Goal: Task Accomplishment & Management: Complete application form

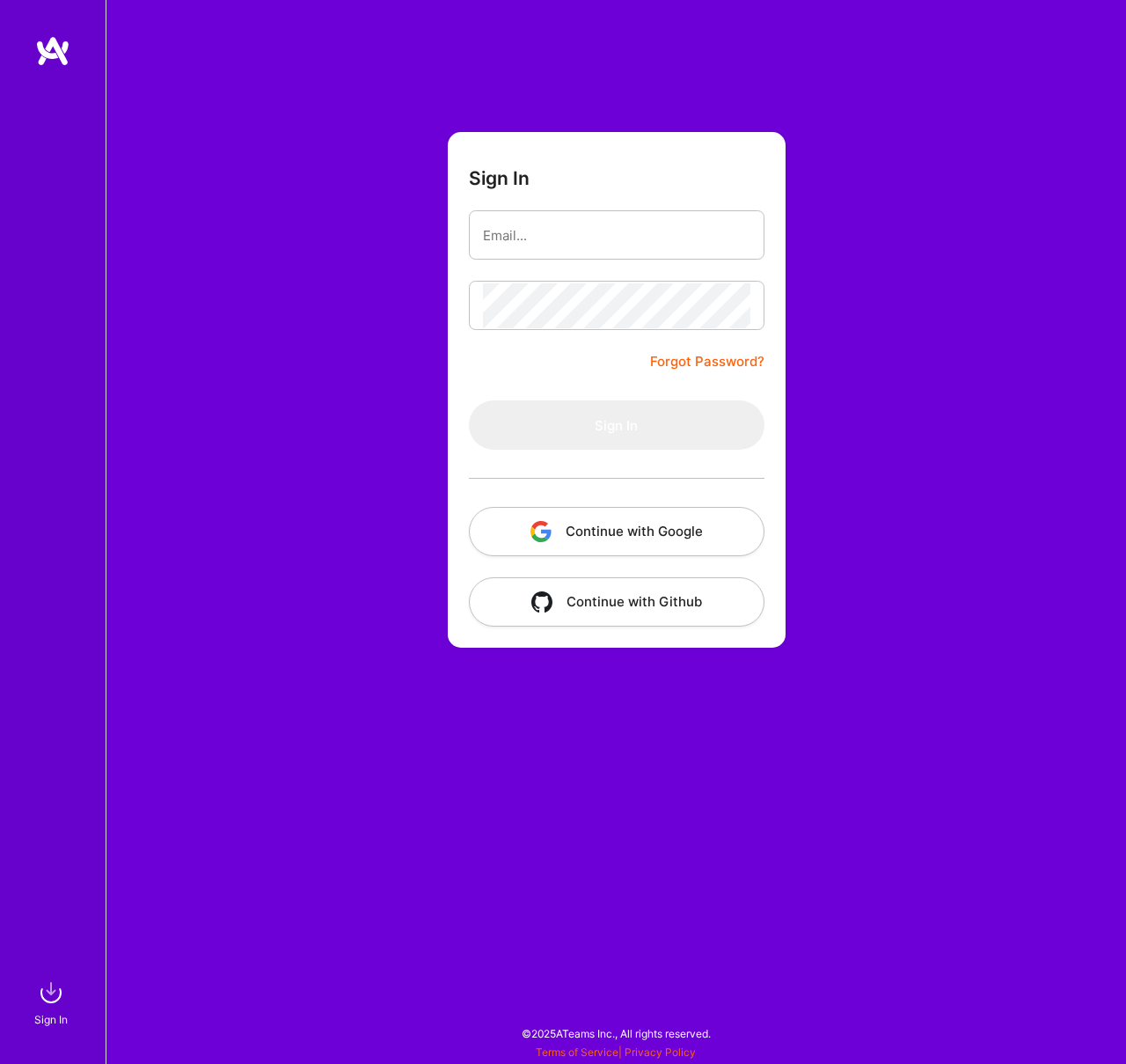
click at [717, 525] on button "Continue with Google" at bounding box center [616, 531] width 296 height 49
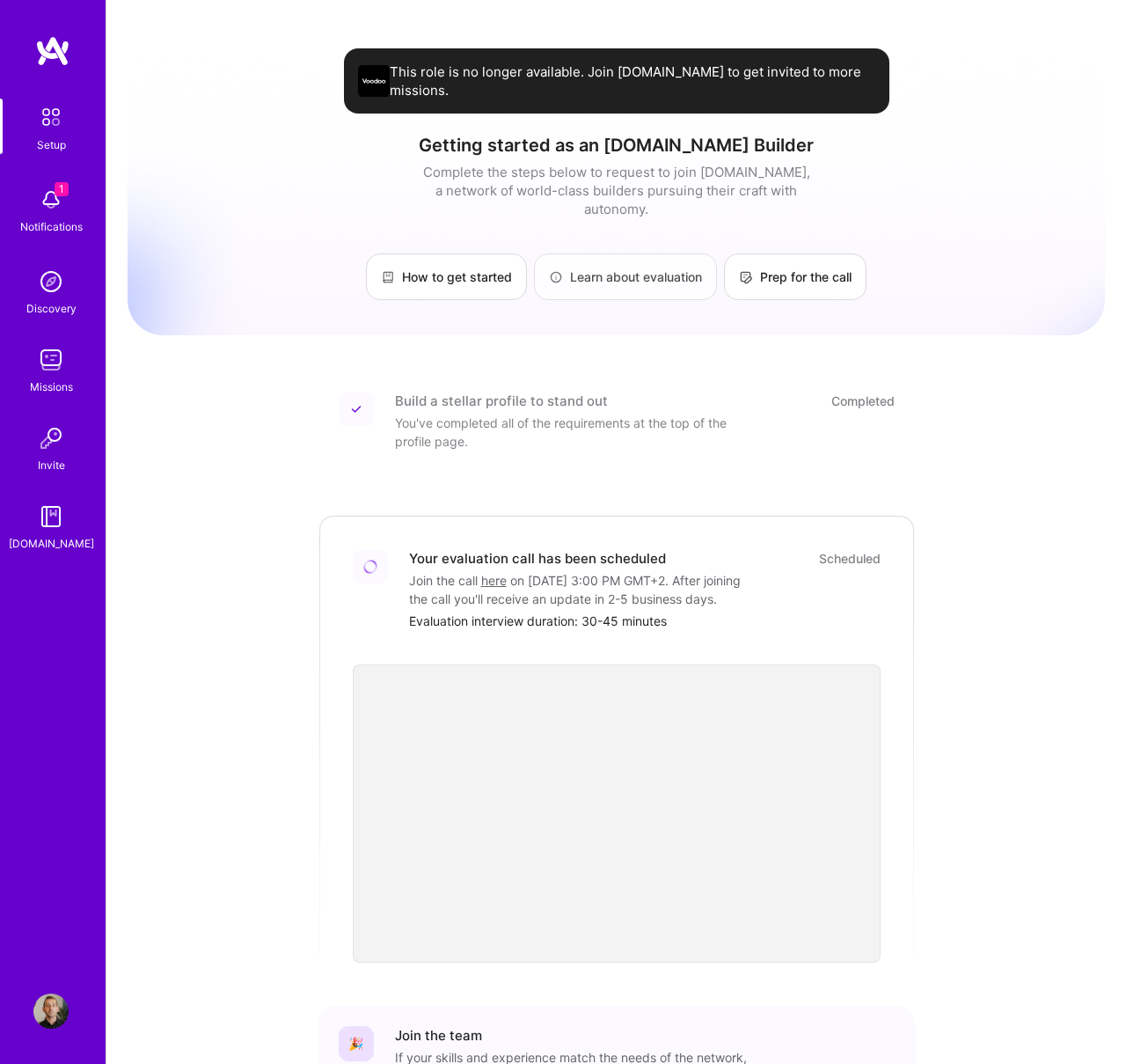
click at [621, 258] on link "Learn about evaluation" at bounding box center [625, 276] width 183 height 47
click at [823, 258] on link "Prep for the call" at bounding box center [796, 276] width 143 height 47
click at [62, 202] on img at bounding box center [52, 200] width 36 height 36
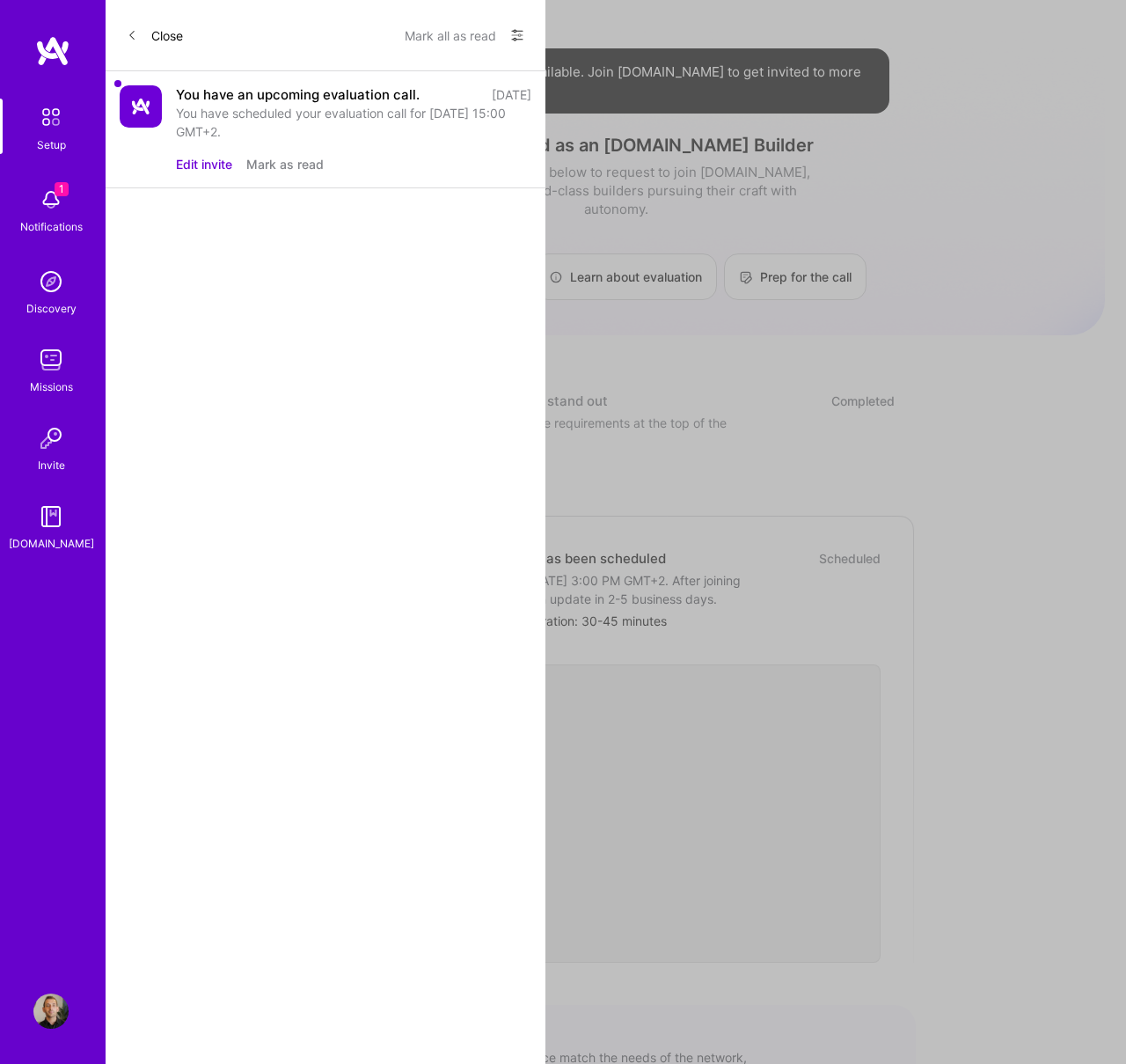
click at [309, 123] on div "You have scheduled your evaluation call for [DATE] 15:00 GMT+2." at bounding box center [353, 123] width 355 height 37
click at [282, 168] on button "Mark as read" at bounding box center [284, 163] width 77 height 19
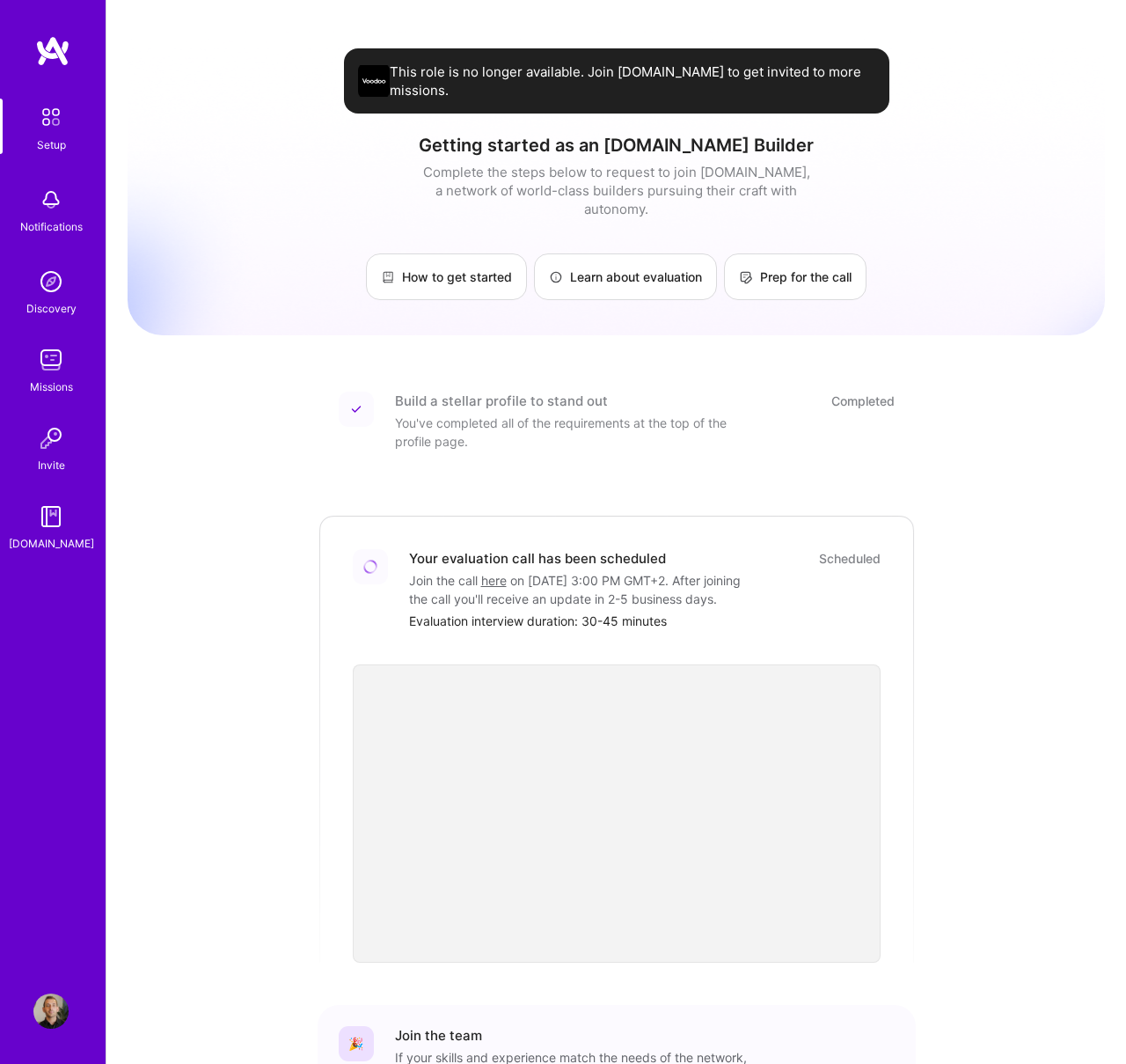
click at [575, 12] on div "Setup Notifications Discovery Missions Invite [DOMAIN_NAME] Profile Close Show …" at bounding box center [563, 607] width 1126 height 1213
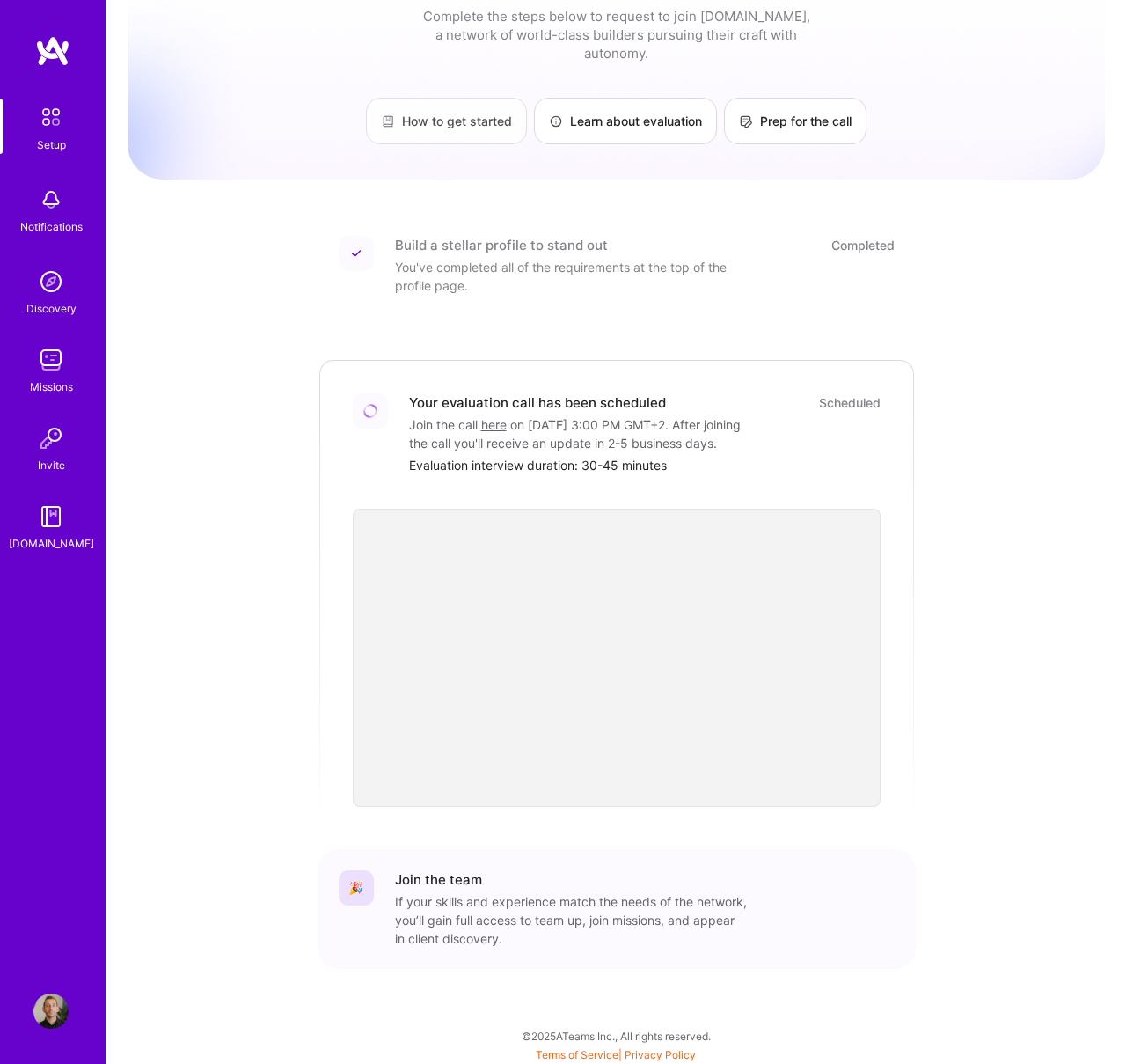
scroll to position [94, 0]
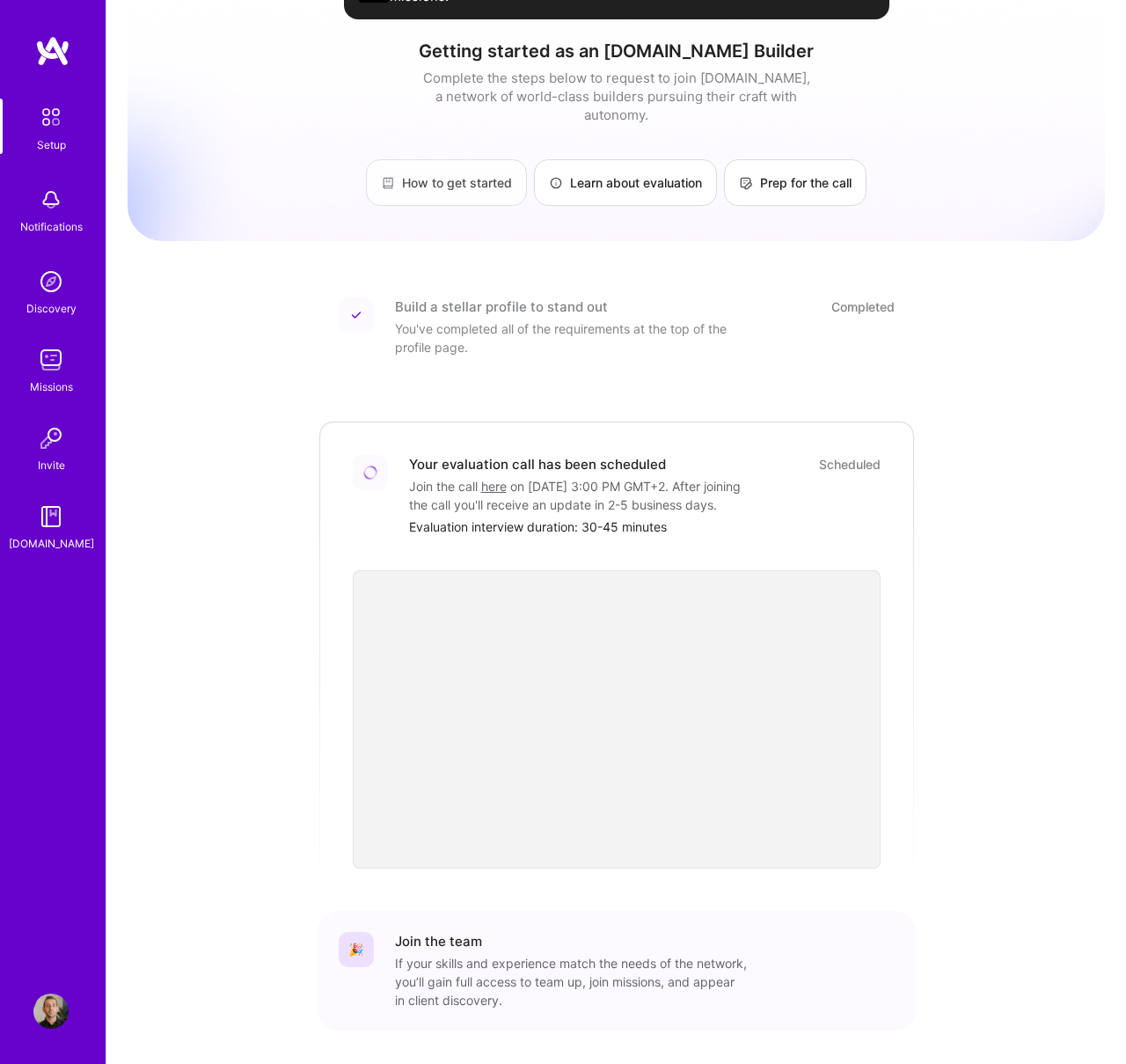
click at [462, 169] on link "How to get started" at bounding box center [446, 182] width 161 height 47
click at [55, 1015] on img at bounding box center [52, 1012] width 36 height 36
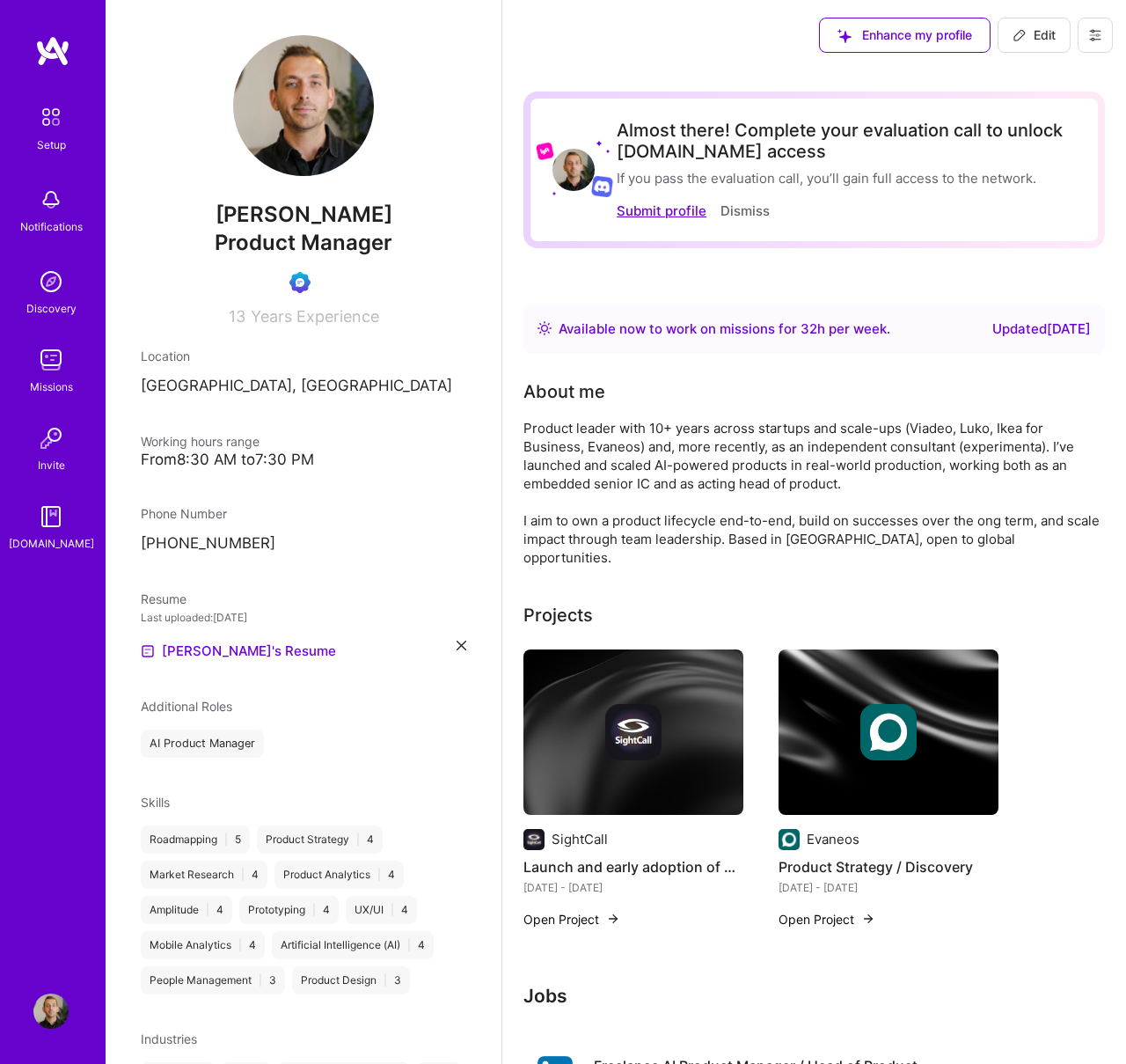
click at [668, 214] on button "Submit profile" at bounding box center [662, 210] width 90 height 19
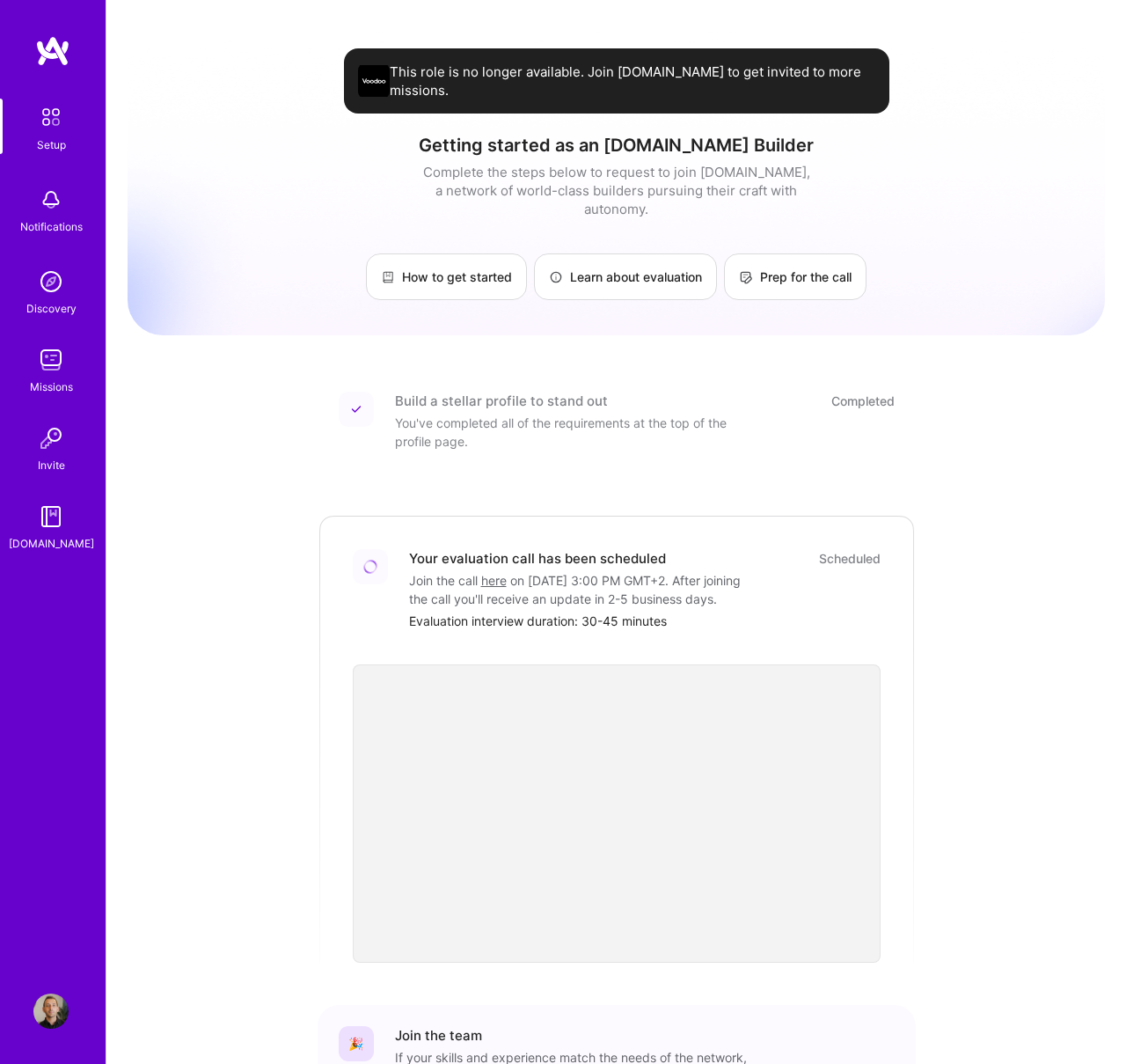
click at [33, 142] on link "Setup" at bounding box center [51, 126] width 109 height 55
click at [42, 1009] on img at bounding box center [52, 1012] width 36 height 36
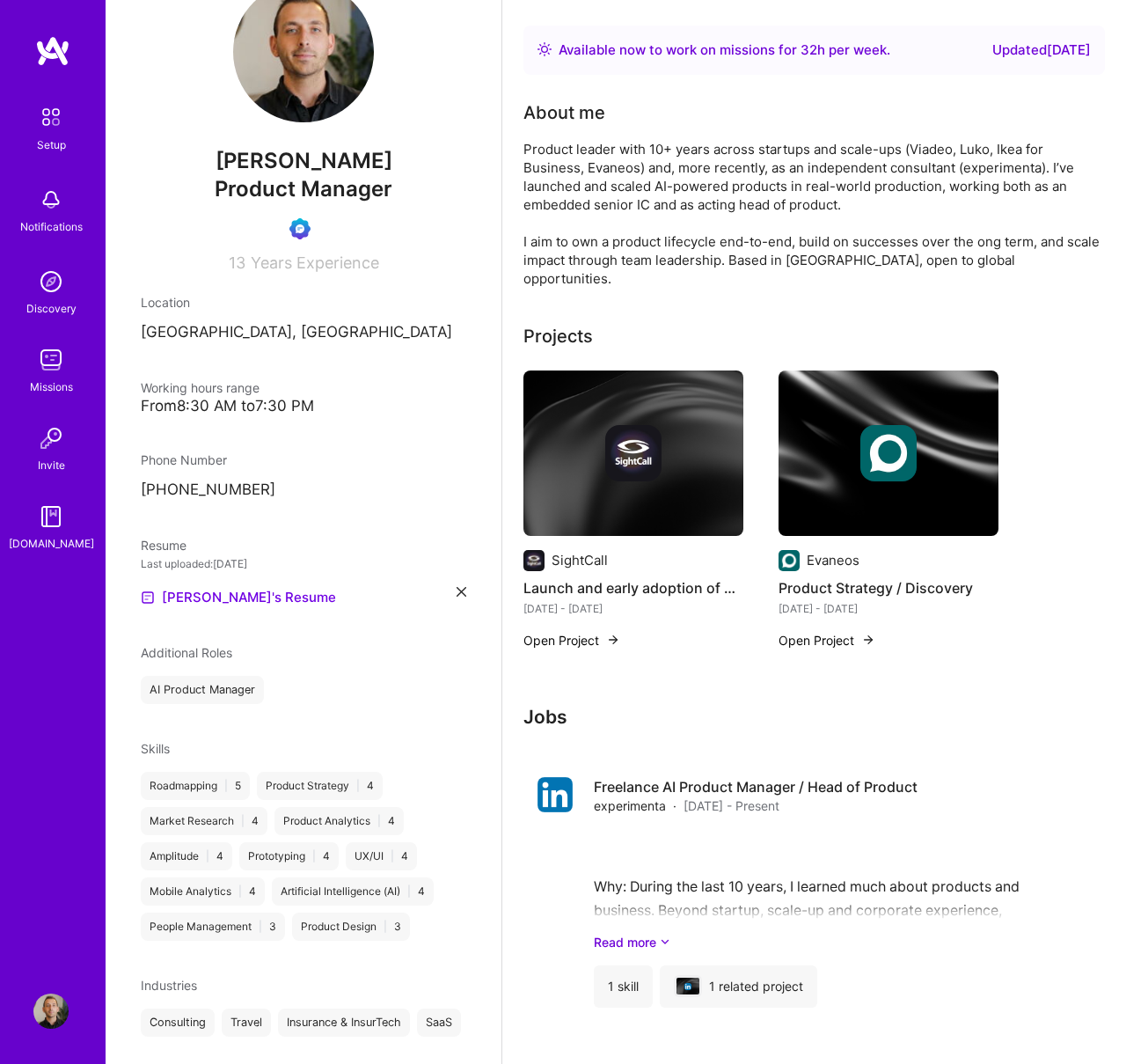
scroll to position [62, 0]
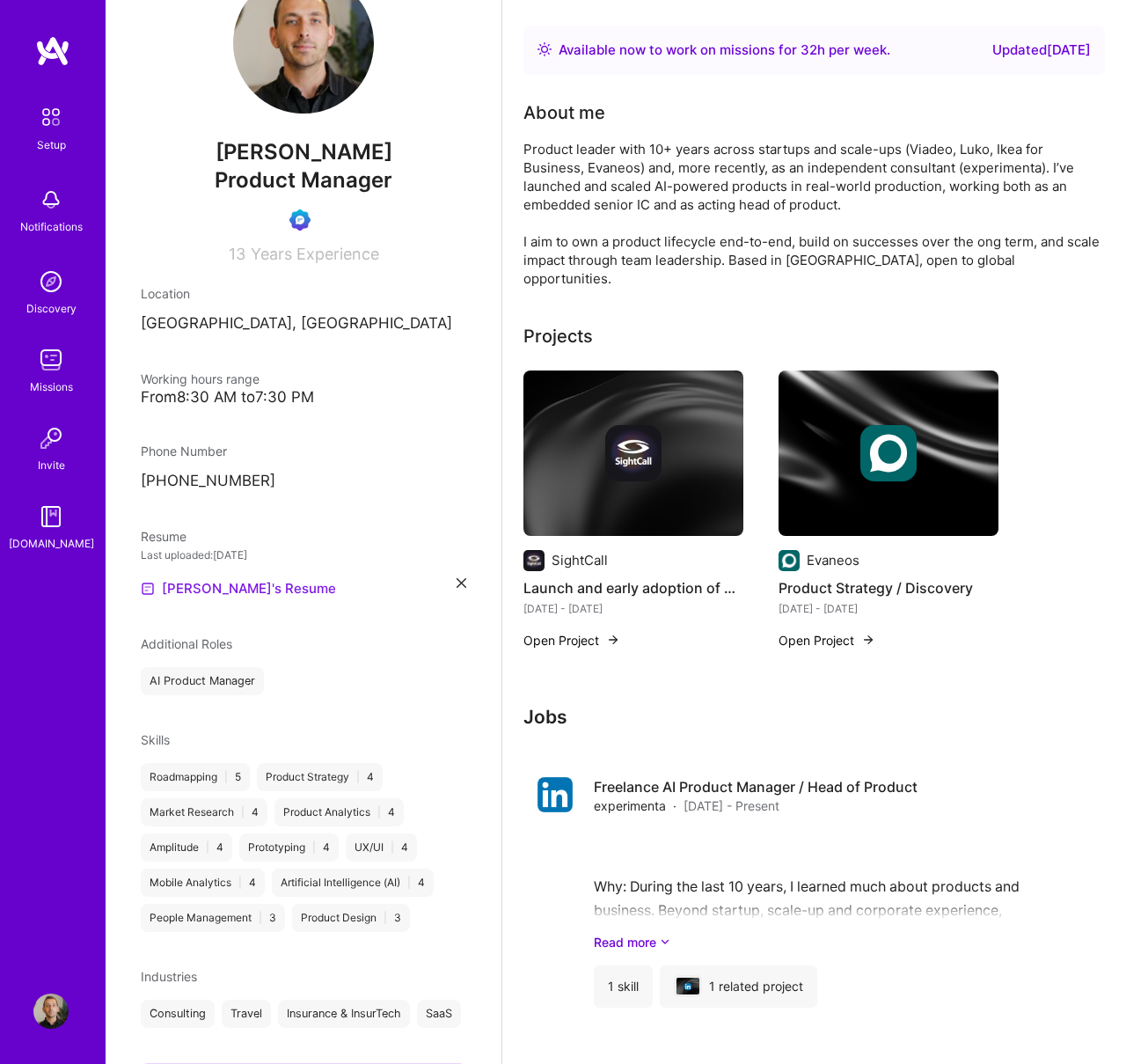
click at [196, 584] on link "[PERSON_NAME]'s Resume" at bounding box center [239, 589] width 195 height 21
click at [453, 576] on div "Resume Last uploaded: [DATE] [PERSON_NAME]'s Resume" at bounding box center [304, 563] width 326 height 72
click at [458, 580] on icon at bounding box center [461, 583] width 10 height 10
click at [180, 564] on div "Upload your Resume PDF file format" at bounding box center [236, 578] width 121 height 37
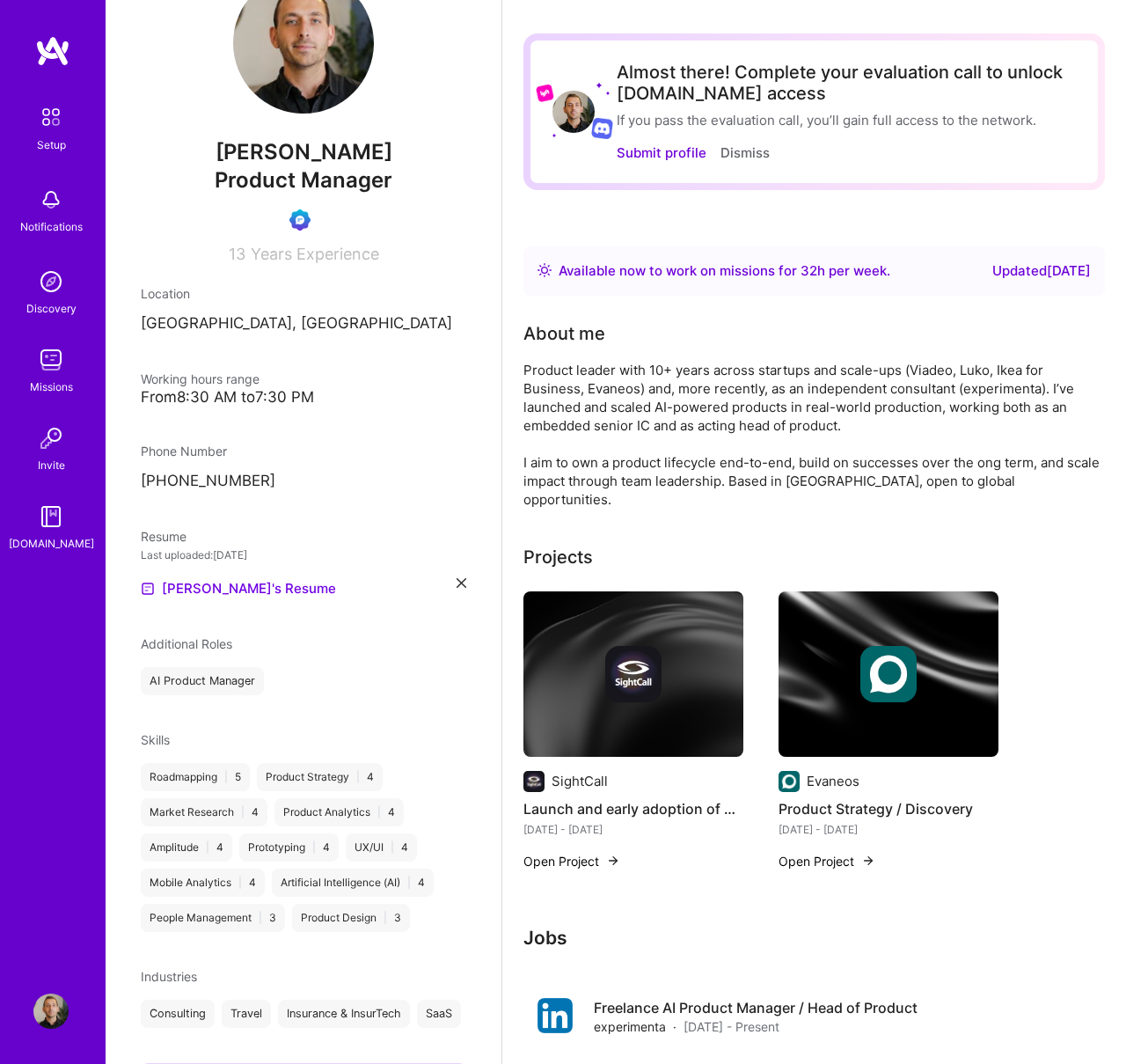
scroll to position [0, 0]
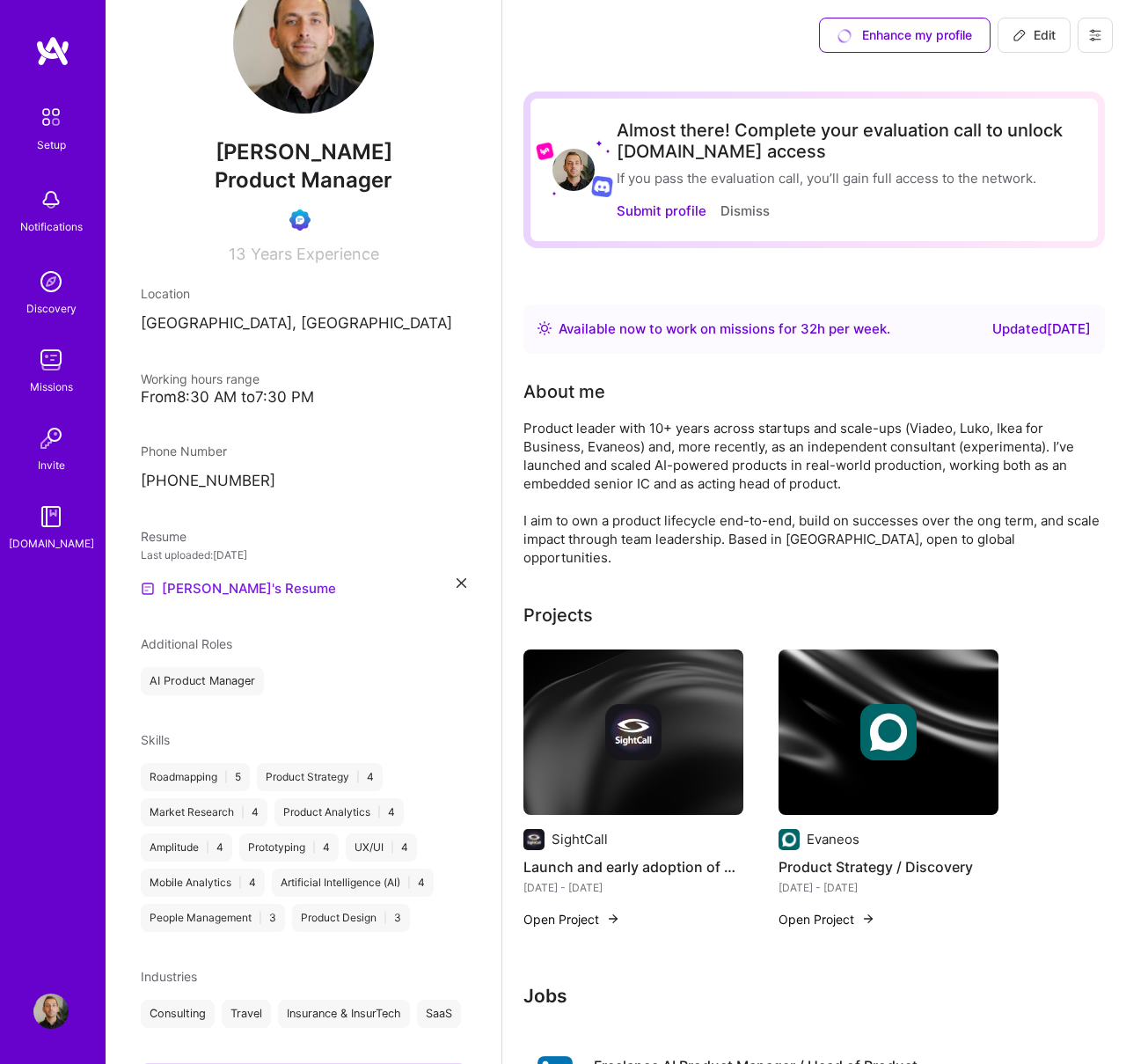
click at [241, 588] on link "[PERSON_NAME]'s Resume" at bounding box center [239, 589] width 195 height 21
